Goal: Task Accomplishment & Management: Complete application form

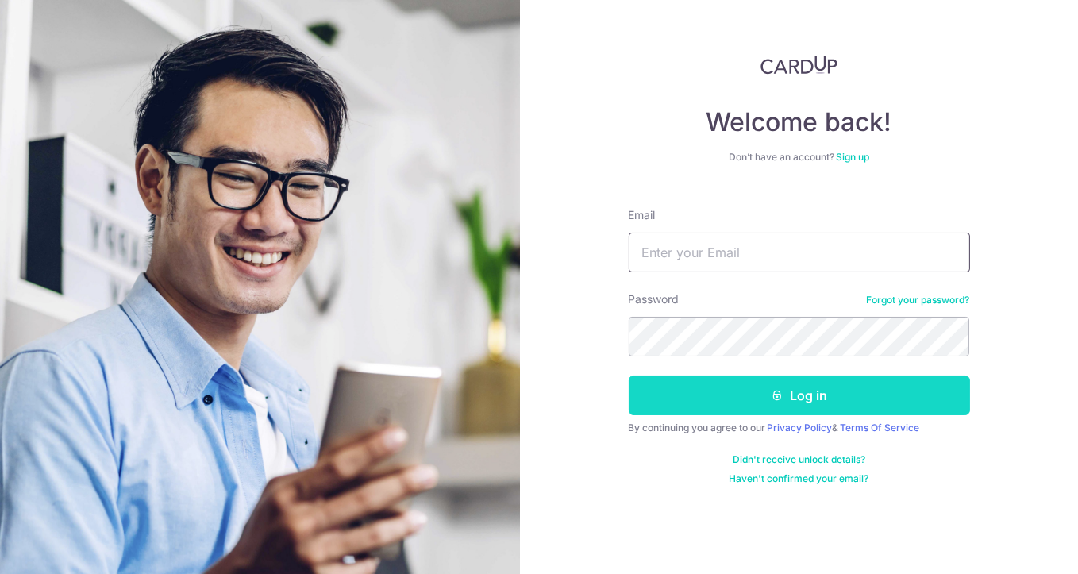
type input "[EMAIL_ADDRESS][DOMAIN_NAME]"
click at [725, 404] on button "Log in" at bounding box center [798, 395] width 341 height 40
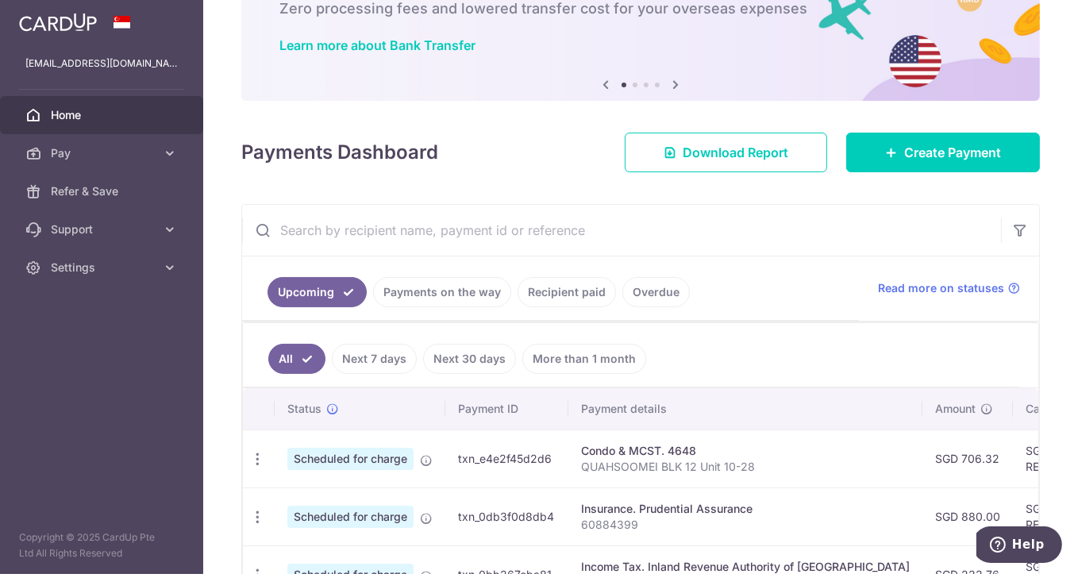
scroll to position [176, 0]
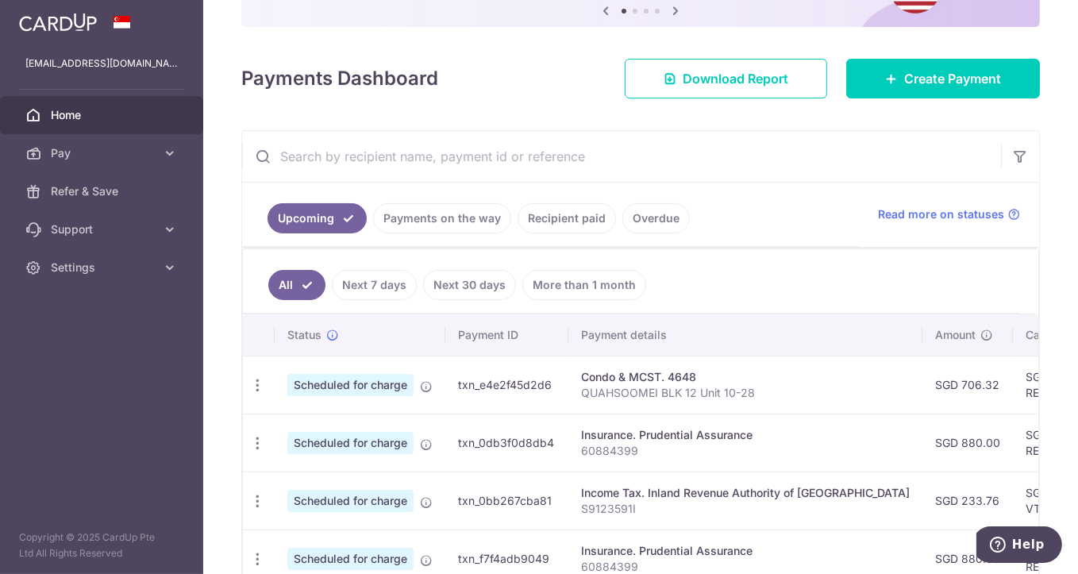
click at [582, 224] on link "Recipient paid" at bounding box center [566, 218] width 98 height 30
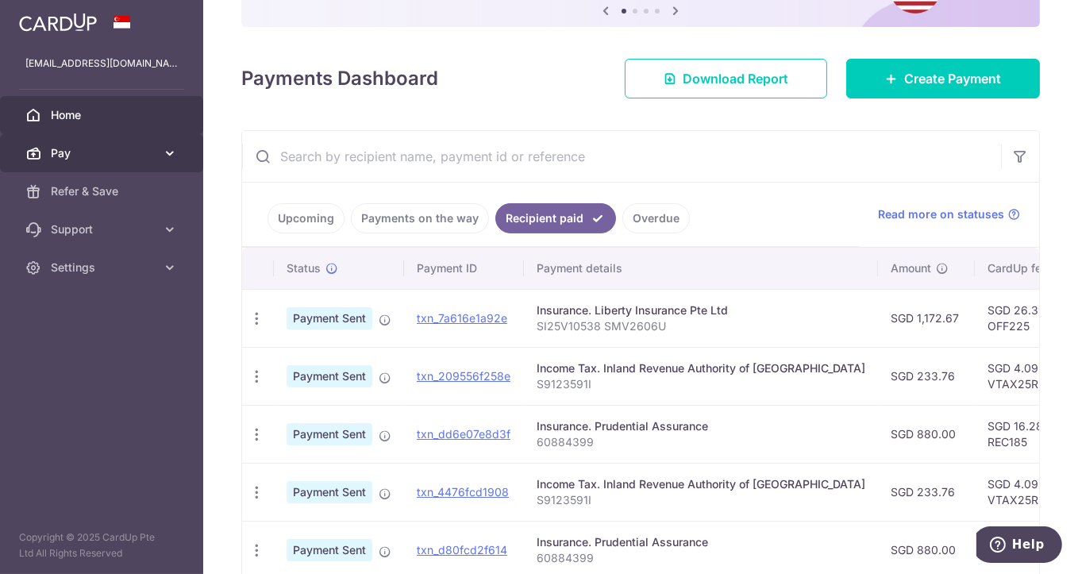
click at [131, 160] on span "Pay" at bounding box center [103, 153] width 105 height 16
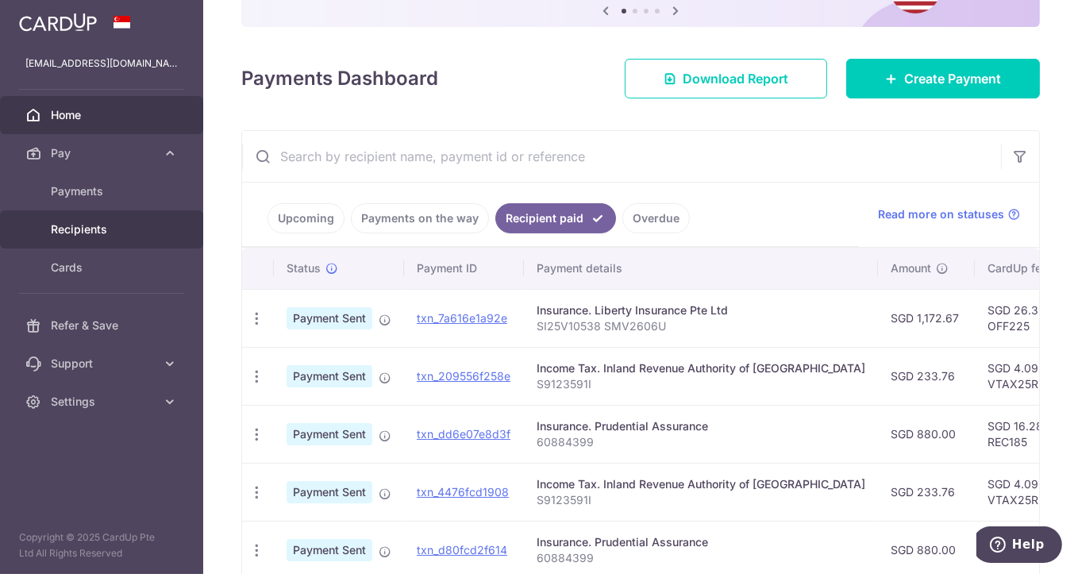
click at [155, 224] on span "Recipients" at bounding box center [103, 229] width 105 height 16
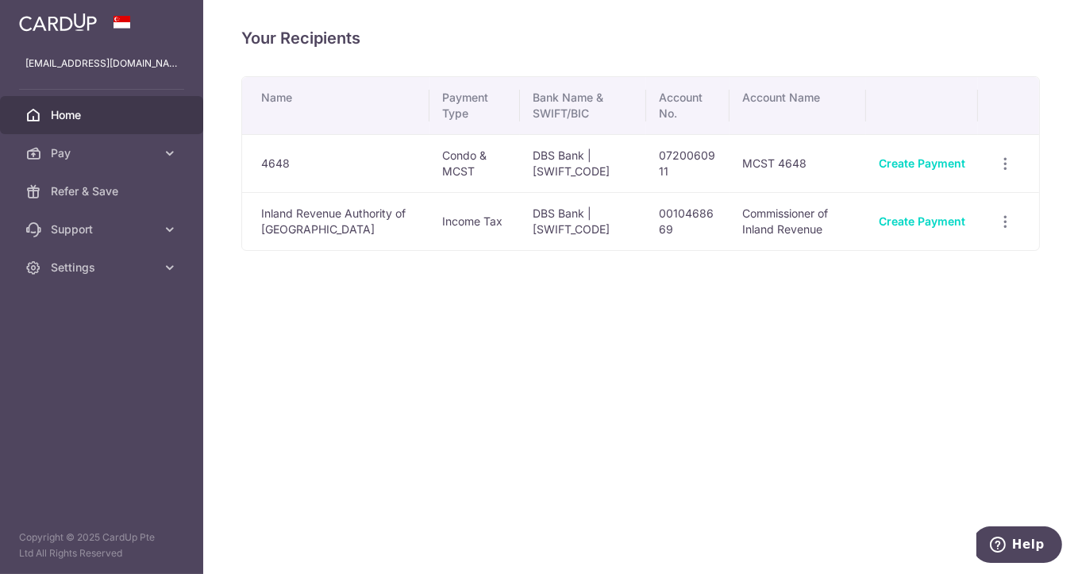
click at [90, 118] on span "Home" at bounding box center [103, 115] width 105 height 16
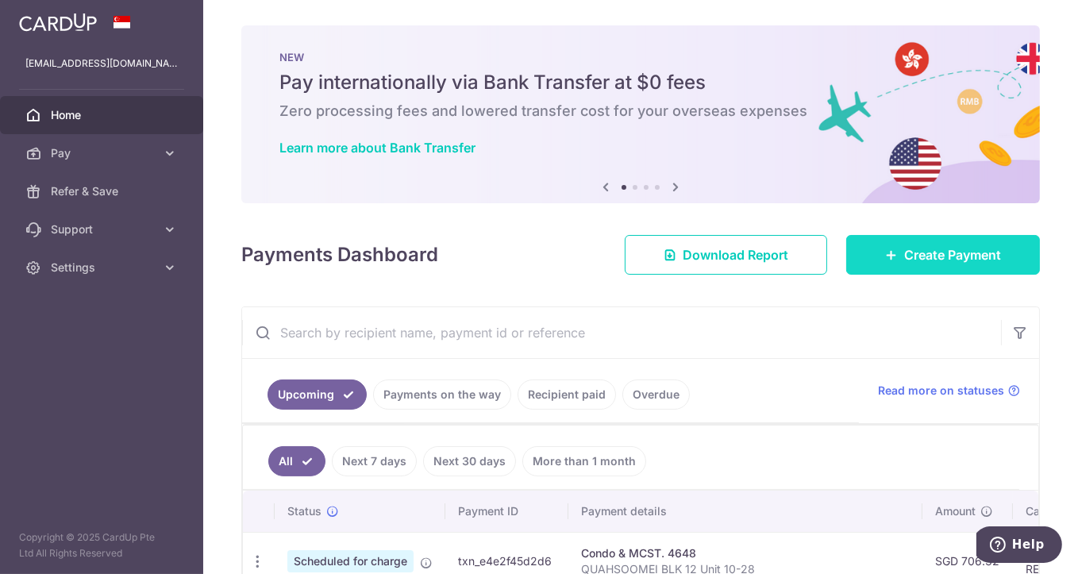
click at [917, 263] on span "Create Payment" at bounding box center [952, 254] width 97 height 19
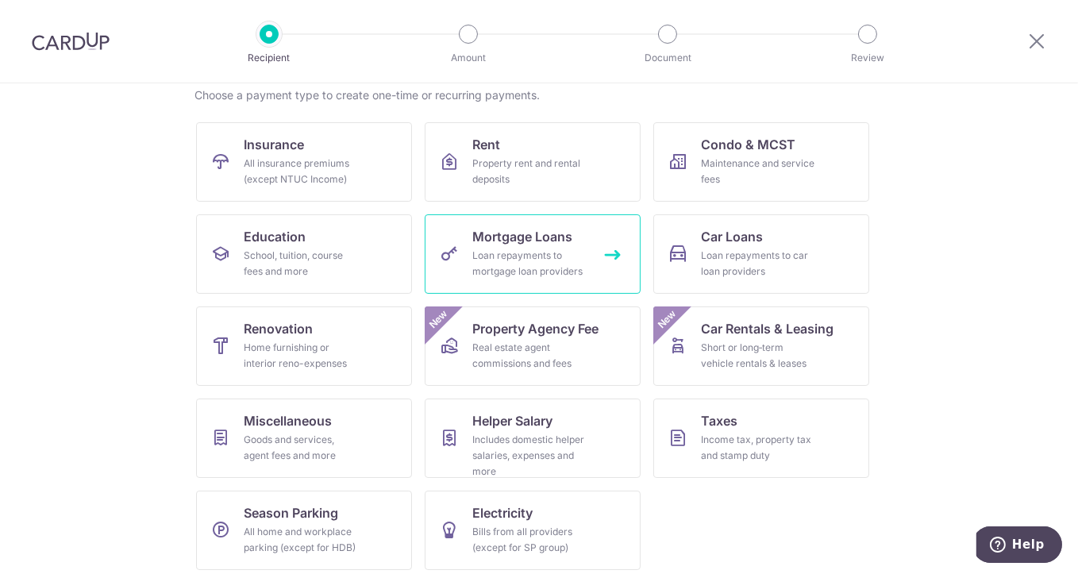
scroll to position [136, 0]
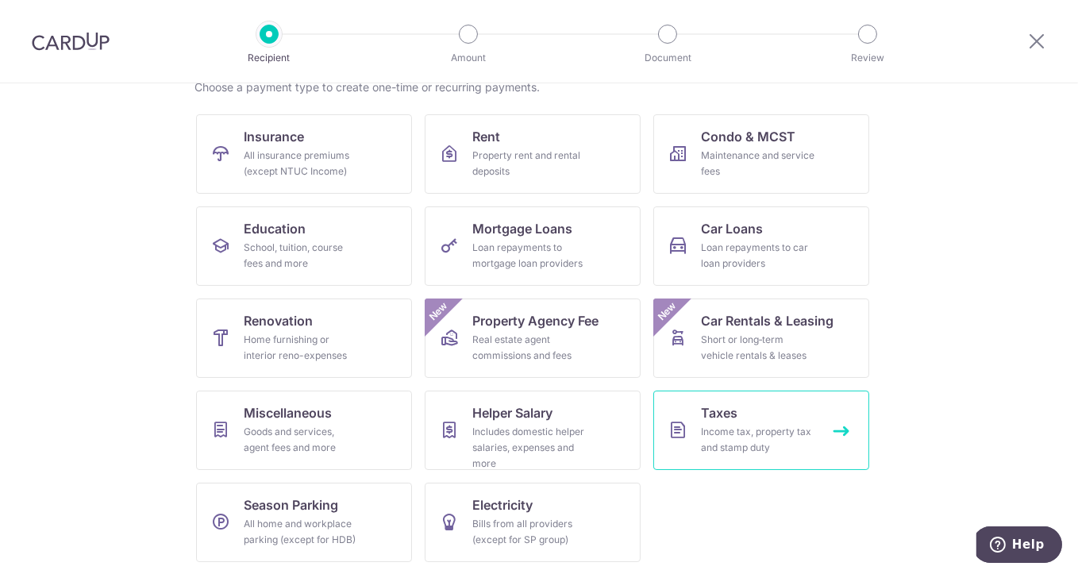
click at [807, 418] on link "Taxes Income tax, property tax and stamp duty" at bounding box center [761, 429] width 216 height 79
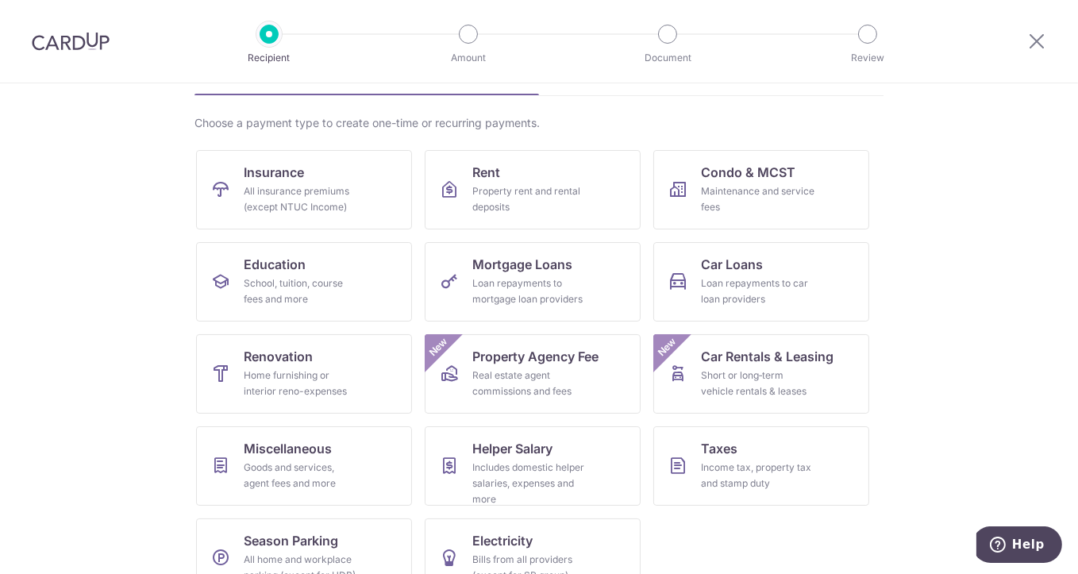
scroll to position [136, 0]
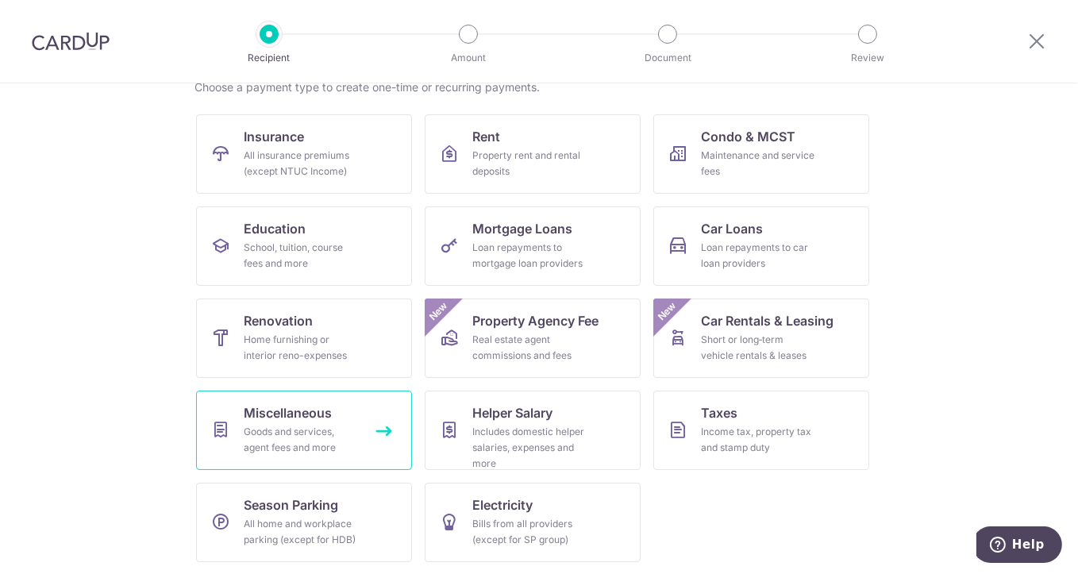
drag, startPoint x: 309, startPoint y: 432, endPoint x: 321, endPoint y: 430, distance: 12.1
click at [309, 432] on div "Goods and services, agent fees and more" at bounding box center [301, 440] width 114 height 32
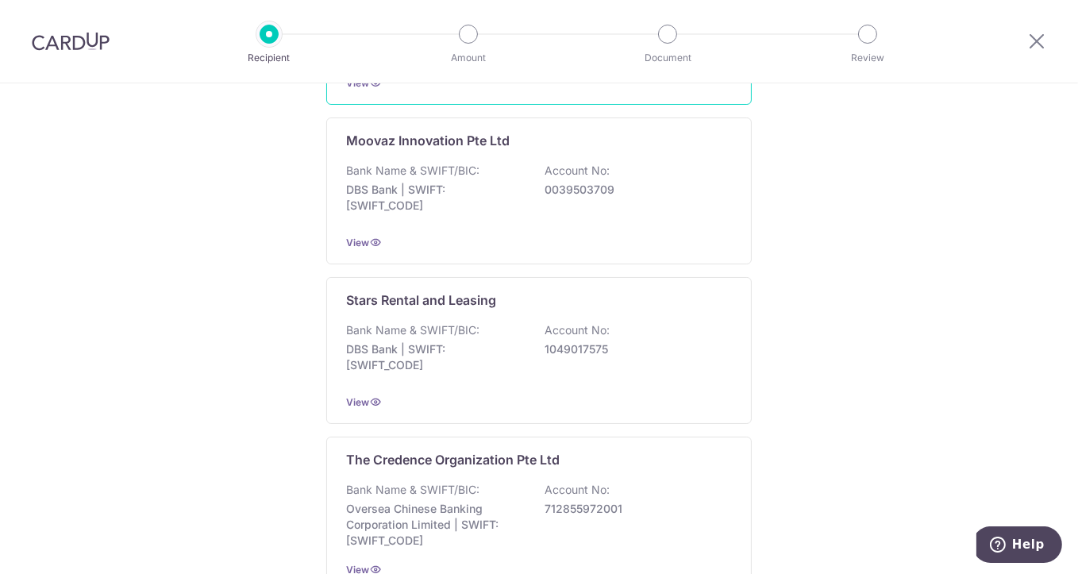
scroll to position [850, 0]
